Goal: Book appointment/travel/reservation

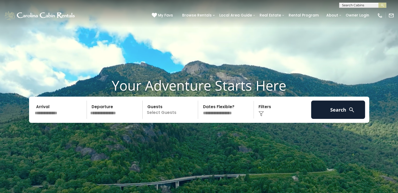
click at [57, 114] on input "text" at bounding box center [60, 109] width 54 height 18
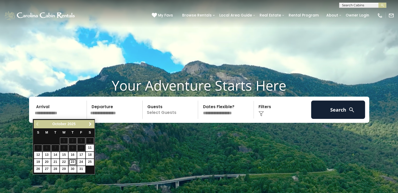
click at [72, 160] on link "23" at bounding box center [72, 162] width 8 height 7
type input "********"
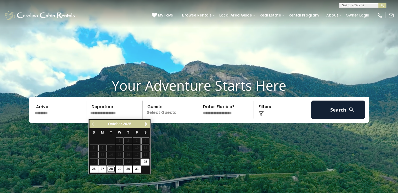
click at [111, 168] on link "28" at bounding box center [111, 169] width 8 height 7
type input "********"
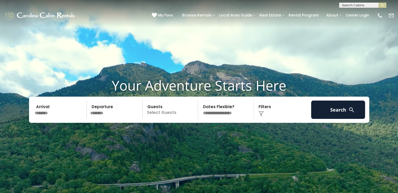
click at [156, 114] on p "Select Guests" at bounding box center [171, 109] width 54 height 18
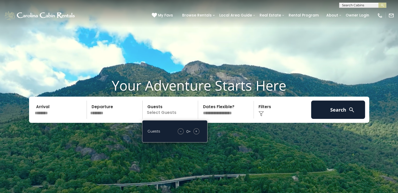
click at [197, 132] on span "+" at bounding box center [196, 130] width 2 height 5
click at [261, 109] on div "Click to Choose" at bounding box center [282, 109] width 54 height 18
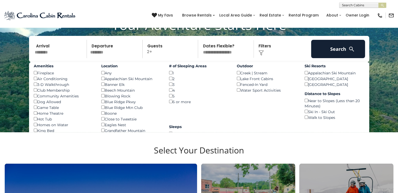
scroll to position [61, 0]
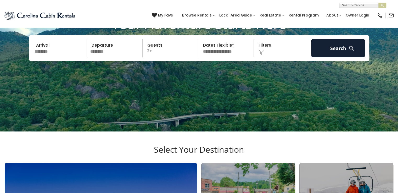
click at [260, 50] on img at bounding box center [260, 51] width 5 height 5
click at [261, 51] on img at bounding box center [260, 51] width 5 height 5
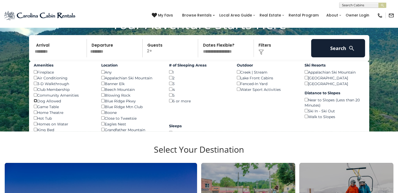
scroll to position [72, 0]
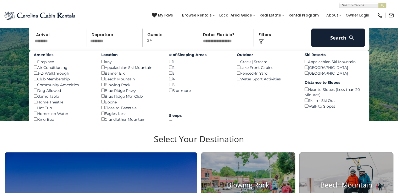
click at [219, 115] on label "Sleeps" at bounding box center [199, 115] width 60 height 5
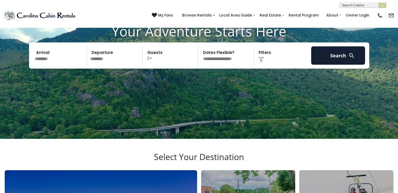
scroll to position [50, 0]
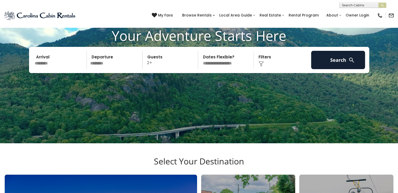
click at [261, 61] on div "Click to Choose" at bounding box center [282, 60] width 54 height 18
click at [261, 65] on img at bounding box center [260, 63] width 5 height 5
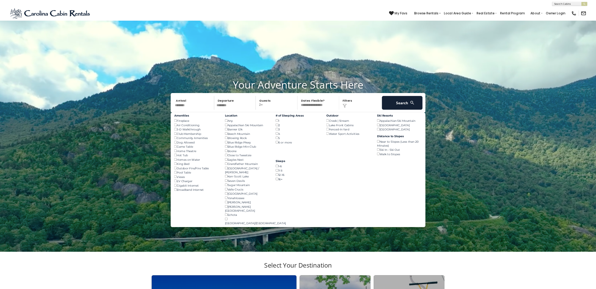
scroll to position [49, 0]
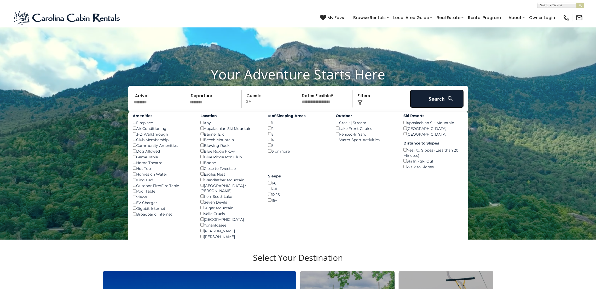
click at [397, 95] on button "Search" at bounding box center [437, 99] width 54 height 18
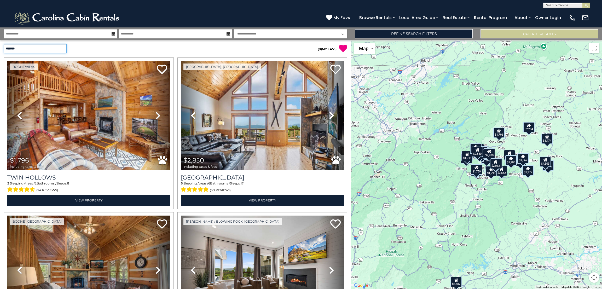
click at [61, 48] on select "**********" at bounding box center [35, 48] width 63 height 9
select select "*********"
click at [4, 44] on select "**********" at bounding box center [35, 48] width 63 height 9
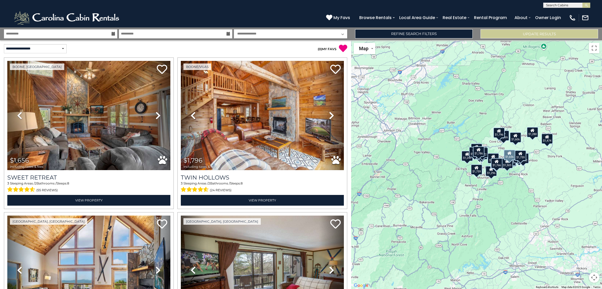
click at [156, 113] on icon at bounding box center [158, 115] width 5 height 8
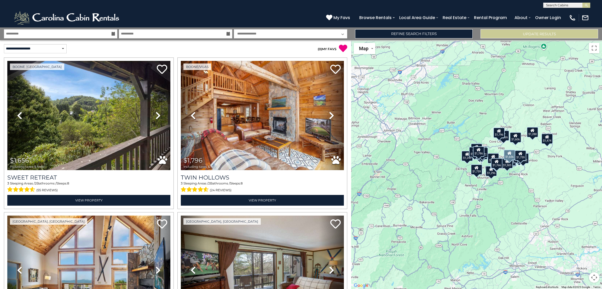
click at [156, 113] on icon at bounding box center [158, 115] width 5 height 8
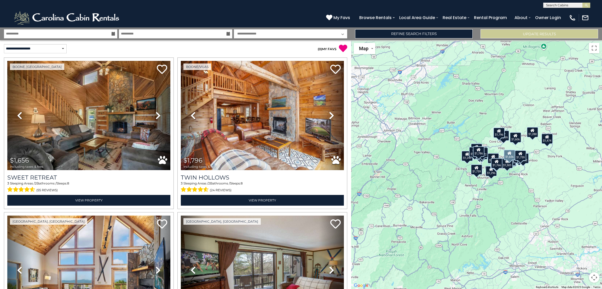
click at [156, 113] on icon at bounding box center [158, 115] width 5 height 8
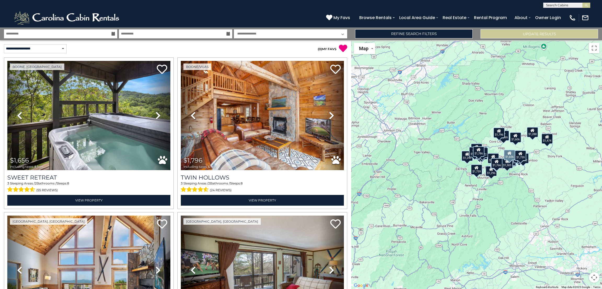
click at [156, 113] on icon at bounding box center [158, 115] width 5 height 8
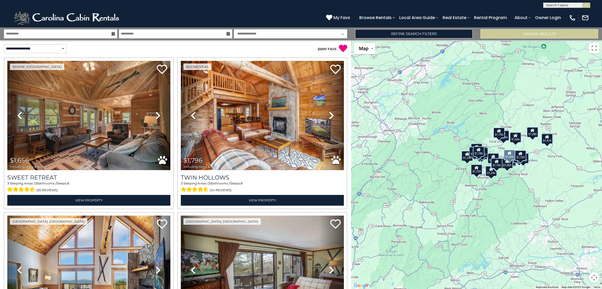
click at [156, 113] on icon at bounding box center [158, 115] width 5 height 8
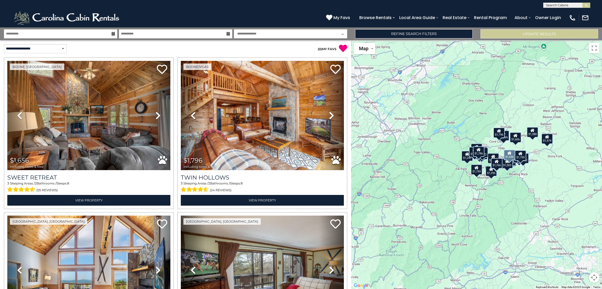
click at [156, 113] on icon at bounding box center [158, 115] width 5 height 8
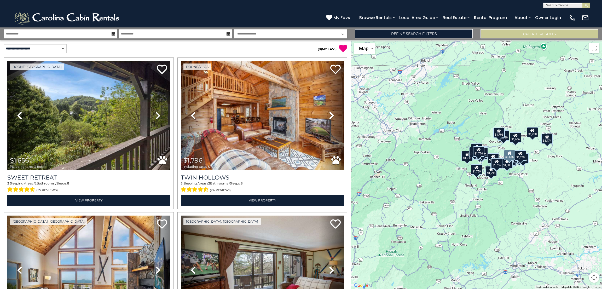
click at [156, 113] on icon at bounding box center [158, 115] width 5 height 8
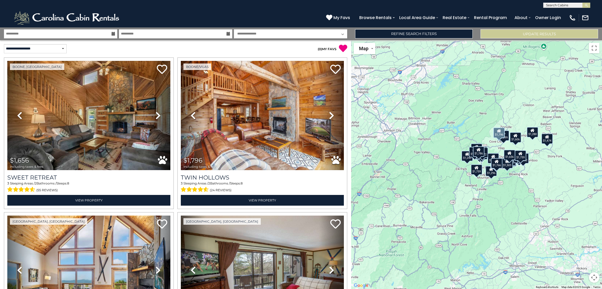
click at [329, 117] on icon at bounding box center [331, 115] width 5 height 8
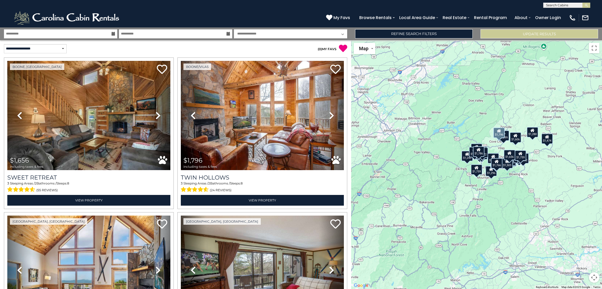
click at [329, 117] on icon at bounding box center [331, 115] width 5 height 8
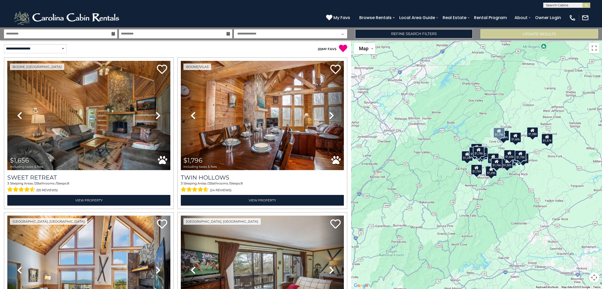
click at [329, 117] on icon at bounding box center [331, 115] width 5 height 8
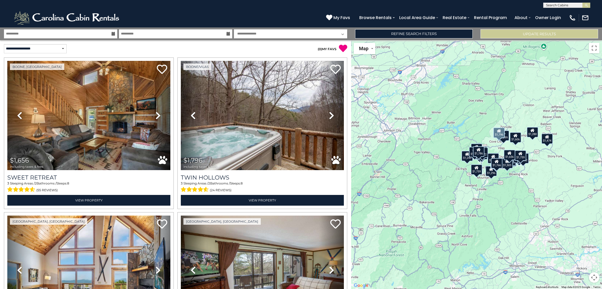
click at [329, 117] on icon at bounding box center [331, 115] width 5 height 8
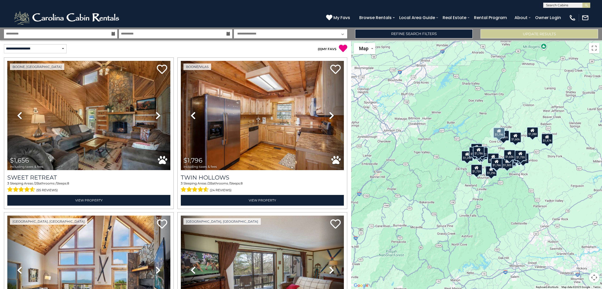
click at [329, 117] on icon at bounding box center [331, 115] width 5 height 8
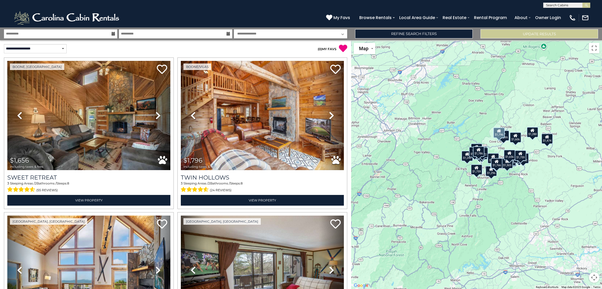
click at [329, 117] on icon at bounding box center [331, 115] width 5 height 8
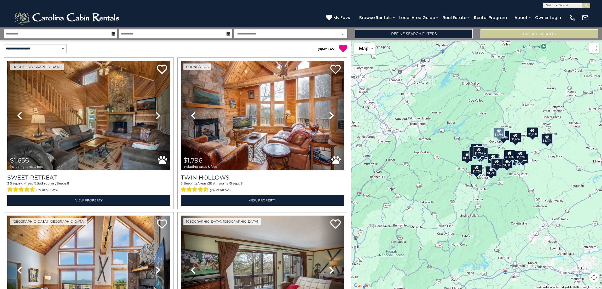
click at [329, 117] on icon at bounding box center [331, 115] width 5 height 8
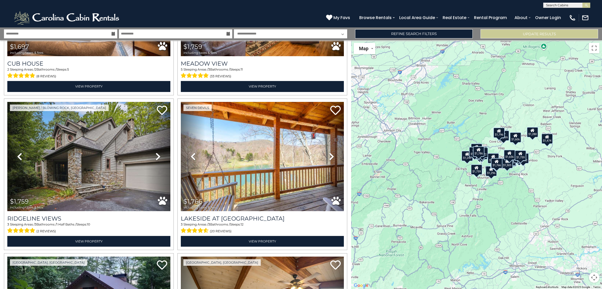
scroll to position [1973, 0]
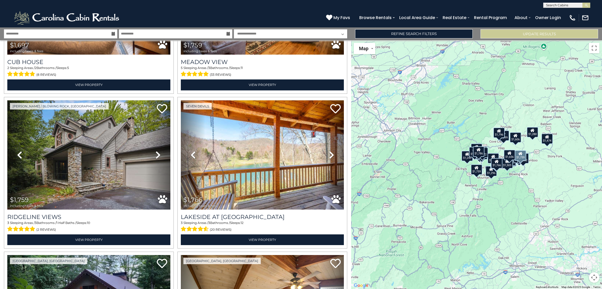
click at [157, 151] on icon at bounding box center [158, 155] width 5 height 8
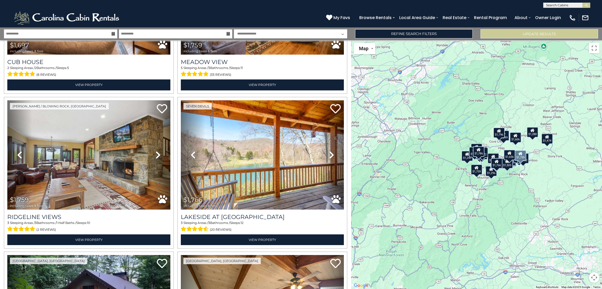
click at [157, 151] on icon at bounding box center [158, 155] width 5 height 8
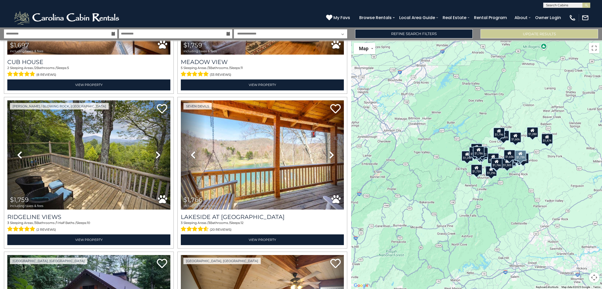
click at [157, 151] on icon at bounding box center [158, 155] width 5 height 8
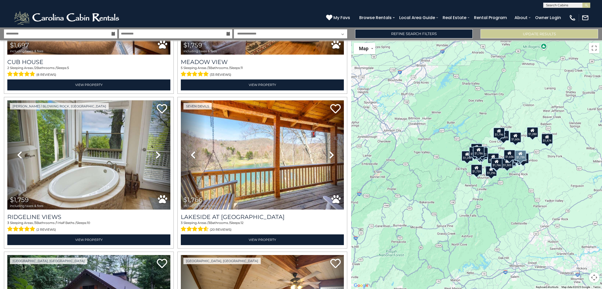
click at [157, 151] on icon at bounding box center [158, 155] width 5 height 8
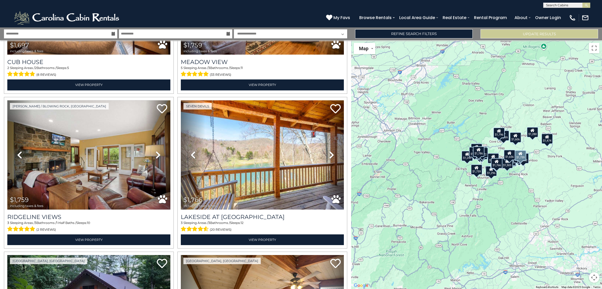
click at [157, 151] on icon at bounding box center [158, 155] width 5 height 8
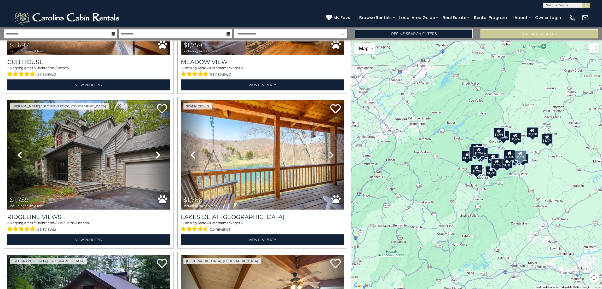
click at [157, 151] on icon at bounding box center [158, 155] width 5 height 8
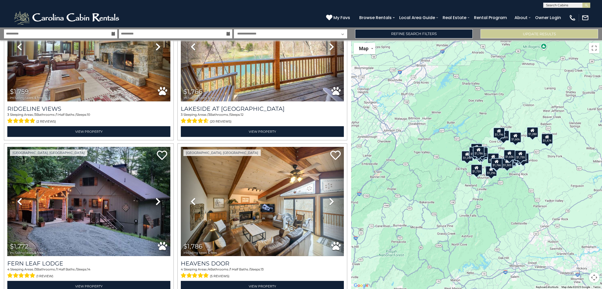
scroll to position [2096, 0]
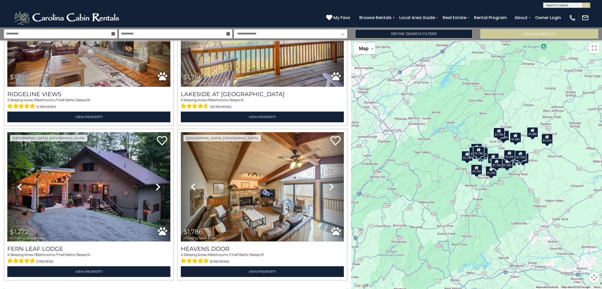
click at [178, 289] on button "Show More" at bounding box center [175, 294] width 343 height 10
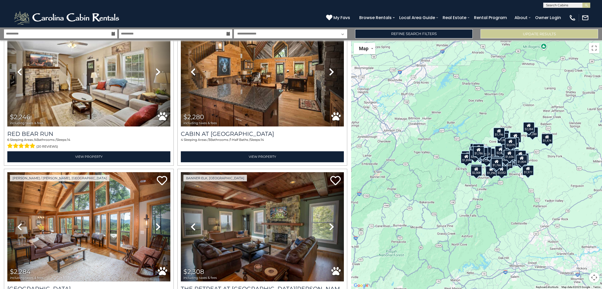
scroll to position [3614, 0]
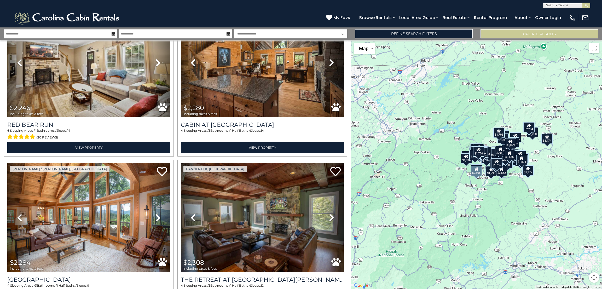
click at [329, 214] on icon at bounding box center [331, 218] width 5 height 8
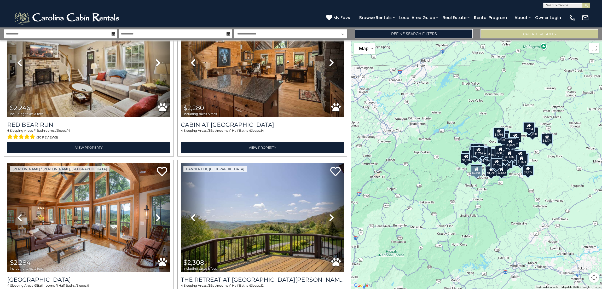
click at [329, 214] on icon at bounding box center [331, 218] width 5 height 8
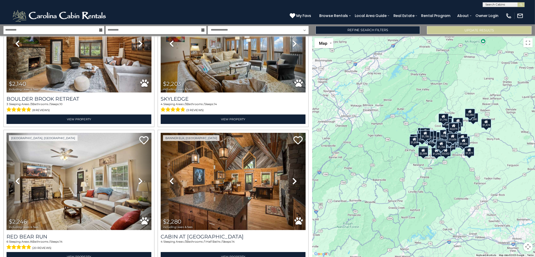
scroll to position [3466, 0]
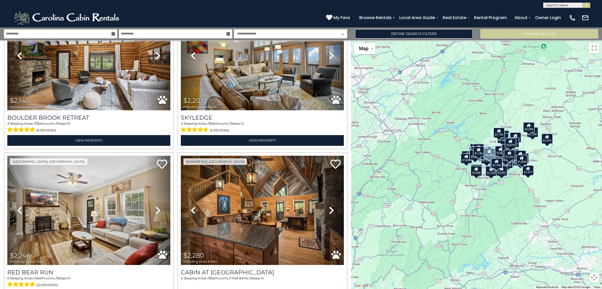
click at [330, 206] on icon at bounding box center [331, 210] width 5 height 8
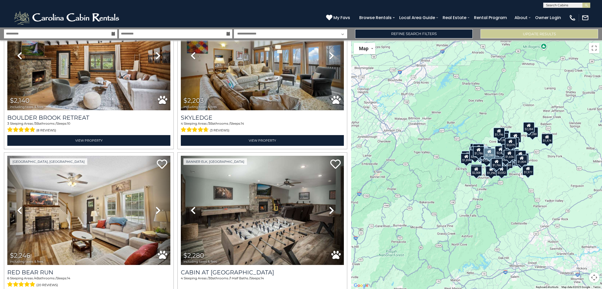
click at [330, 206] on icon at bounding box center [331, 210] width 5 height 8
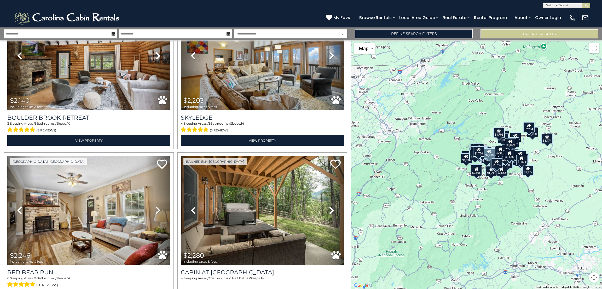
click at [330, 206] on icon at bounding box center [331, 210] width 5 height 8
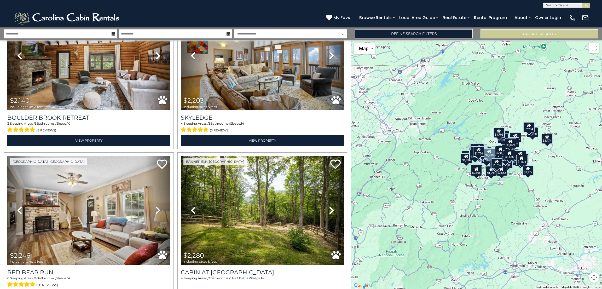
click at [330, 206] on icon at bounding box center [331, 210] width 5 height 8
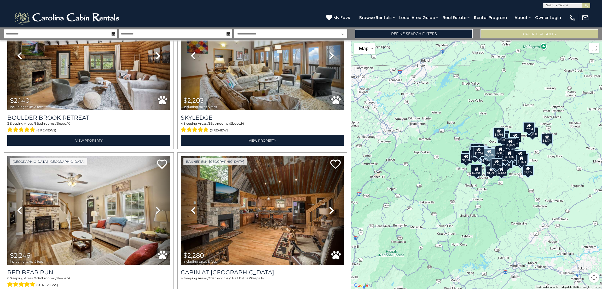
click at [330, 206] on icon at bounding box center [331, 210] width 5 height 8
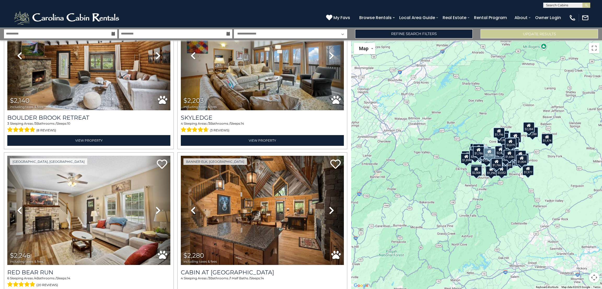
click at [330, 206] on icon at bounding box center [331, 210] width 5 height 8
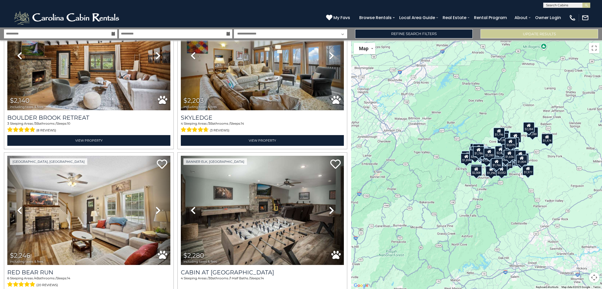
click at [499, 221] on div "$1,656 $1,796 $2,850 $760 $1,177 $1,203 $1,243 $1,280 $1,296 $1,327 $1,356 $1,3…" at bounding box center [476, 164] width 251 height 249
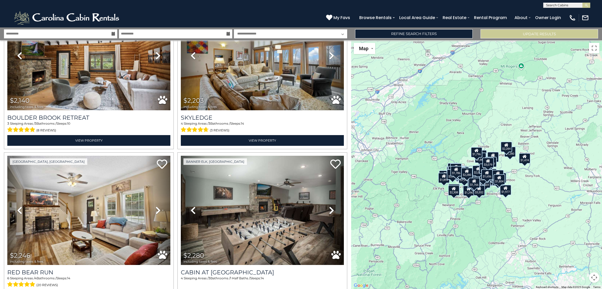
drag, startPoint x: 505, startPoint y: 200, endPoint x: 481, endPoint y: 221, distance: 32.2
click at [481, 221] on div "$1,656 $1,796 $2,850 $760 $1,177 $1,203 $1,243 $1,280 $1,296 $1,327 $1,356 $1,3…" at bounding box center [476, 164] width 251 height 249
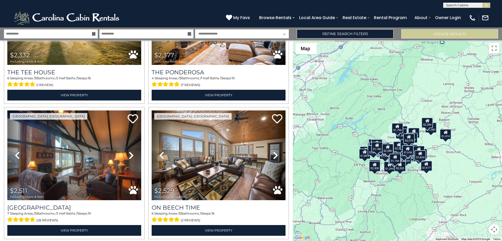
scroll to position [3468, 0]
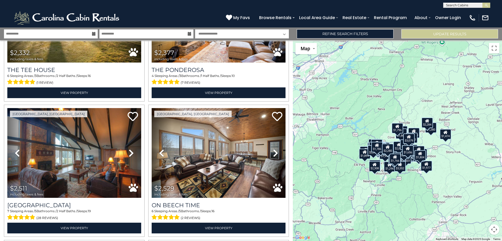
click at [388, 170] on div "$1,296" at bounding box center [390, 166] width 12 height 10
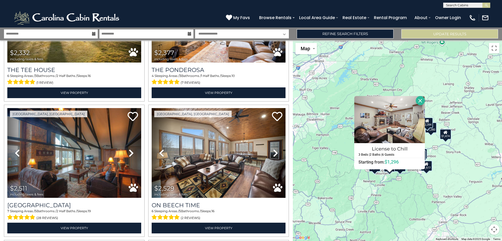
click at [317, 149] on div "$1,656 $1,796 $2,850 $760 $1,177 $1,203 $1,243 $1,280 $1,296 $1,327 $1,356 $1,3…" at bounding box center [397, 140] width 209 height 200
